Goal: Task Accomplishment & Management: Manage account settings

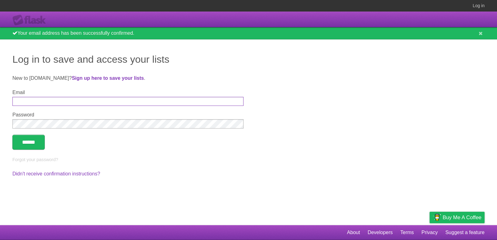
type input "*"
type input "**********"
click at [12, 135] on input "******" at bounding box center [28, 142] width 32 height 15
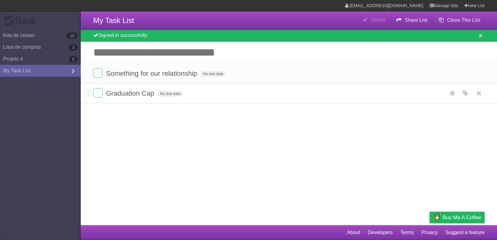
click at [121, 95] on span "Graduation Cap" at bounding box center [131, 93] width 50 height 8
click at [127, 72] on span "Something for our relationship" at bounding box center [152, 74] width 93 height 8
click at [127, 72] on input "**********" at bounding box center [157, 74] width 103 height 8
click at [42, 58] on link "Projeto 4 5" at bounding box center [40, 59] width 81 height 12
click at [25, 34] on link "lista de coisas 10" at bounding box center [40, 36] width 81 height 12
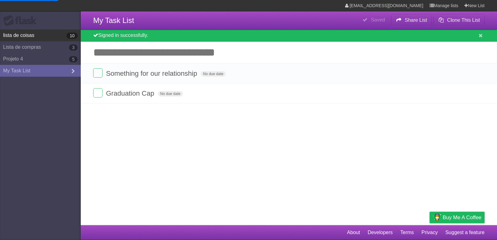
click at [25, 34] on link "lista de coisas 10" at bounding box center [40, 36] width 81 height 12
click at [60, 34] on link "lista de coisas 10" at bounding box center [40, 36] width 81 height 12
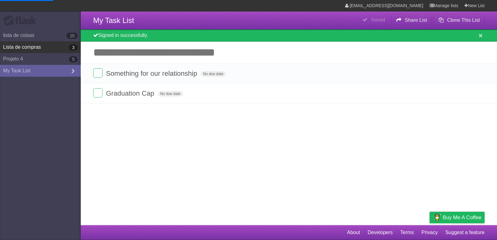
click at [58, 48] on link "Lista de compras 3" at bounding box center [40, 47] width 81 height 12
click at [60, 48] on link "Lista de compras 3" at bounding box center [40, 47] width 81 height 12
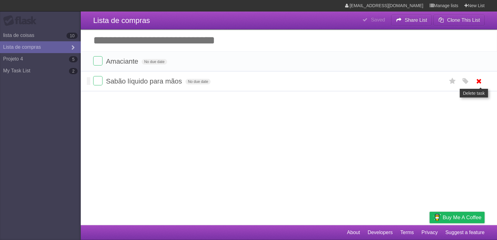
click at [479, 81] on icon at bounding box center [479, 81] width 9 height 10
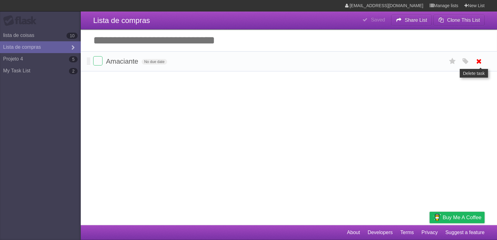
click at [475, 59] on icon at bounding box center [479, 61] width 9 height 10
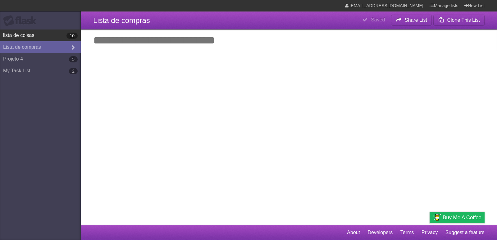
click at [47, 38] on link "lista de coisas 10" at bounding box center [40, 36] width 81 height 12
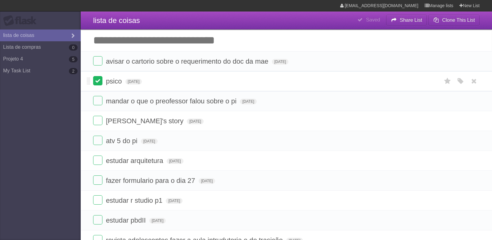
click at [100, 81] on label at bounding box center [97, 80] width 9 height 9
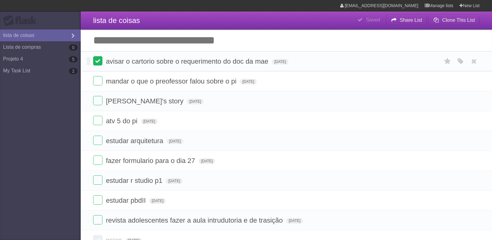
click at [98, 62] on label at bounding box center [97, 60] width 9 height 9
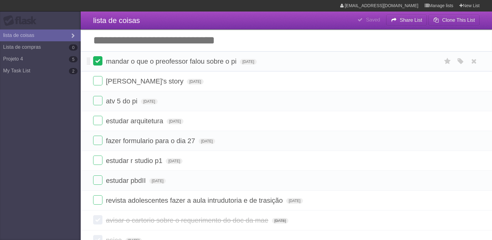
click at [97, 64] on label at bounding box center [97, 60] width 9 height 9
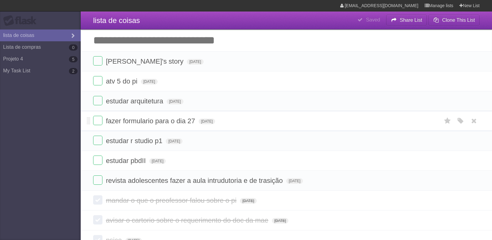
drag, startPoint x: 172, startPoint y: 162, endPoint x: 173, endPoint y: 120, distance: 42.2
click at [173, 149] on ul "isabelas's story Wed Sep 17 2025 White Red Blue Green Purple Orange atv 5 do pi…" at bounding box center [287, 120] width 412 height 139
click at [212, 59] on form "isabelas's story Wed Sep 17 2025 White Red Blue Green Purple Orange" at bounding box center [286, 61] width 387 height 10
click at [26, 50] on link "Lista de compras 0" at bounding box center [40, 47] width 81 height 12
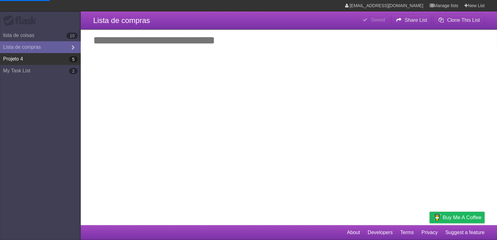
click at [29, 55] on link "Projeto 4 5" at bounding box center [40, 59] width 81 height 12
